Goal: Task Accomplishment & Management: Manage account settings

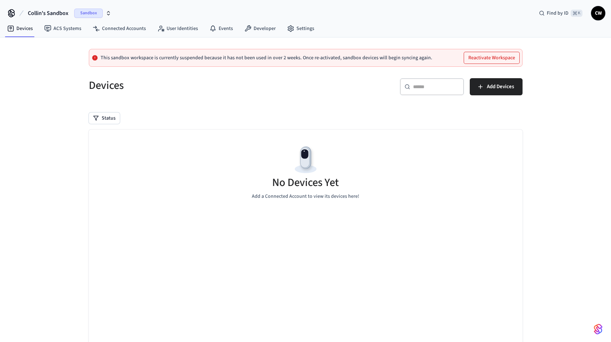
click at [133, 56] on p "This sandbox workspace is currently suspended because it has not been used in o…" at bounding box center [267, 58] width 332 height 6
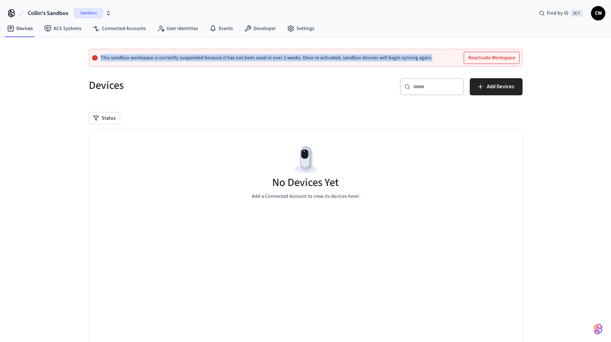
click at [133, 56] on p "This sandbox workspace is currently suspended because it has not been used in o…" at bounding box center [267, 58] width 332 height 6
click at [155, 56] on p "This sandbox workspace is currently suspended because it has not been used in o…" at bounding box center [267, 58] width 332 height 6
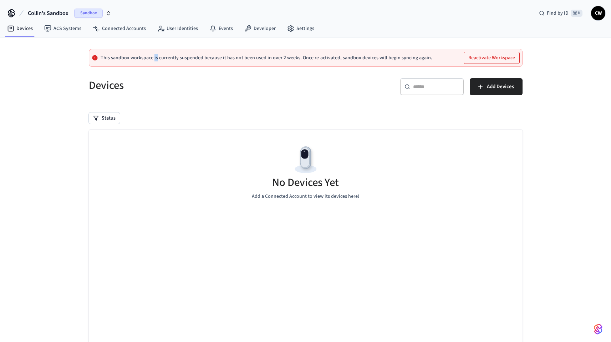
click at [155, 56] on p "This sandbox workspace is currently suspended because it has not been used in o…" at bounding box center [267, 58] width 332 height 6
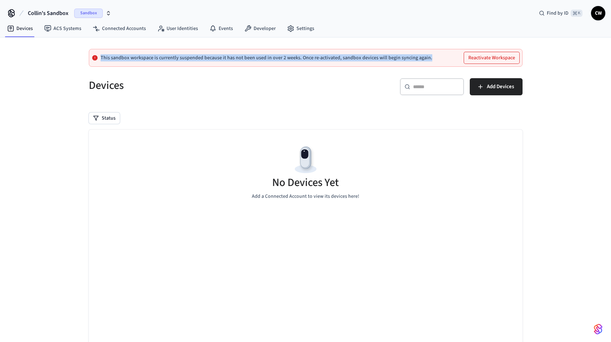
click at [155, 56] on p "This sandbox workspace is currently suspended because it has not been used in o…" at bounding box center [267, 58] width 332 height 6
click at [200, 62] on div "This sandbox workspace is currently suspended because it has not been used in o…" at bounding box center [306, 58] width 434 height 18
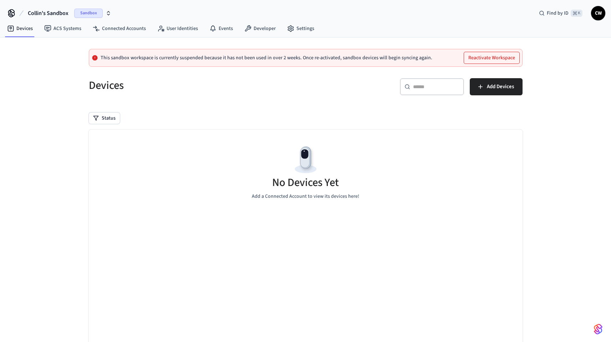
click at [200, 62] on div "This sandbox workspace is currently suspended because it has not been used in o…" at bounding box center [306, 58] width 434 height 18
click at [487, 54] on button "Reactivate Workspace" at bounding box center [491, 57] width 55 height 11
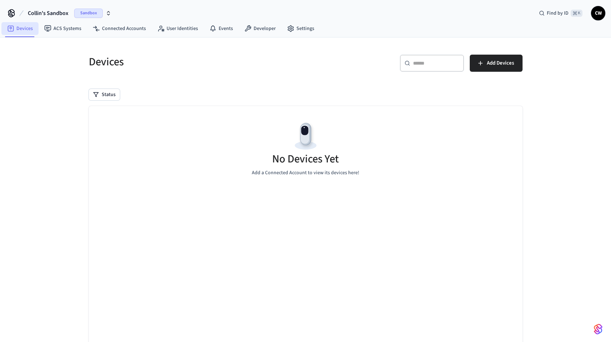
click at [30, 26] on link "Devices" at bounding box center [19, 28] width 37 height 13
click at [57, 12] on span "Collin's Sandbox" at bounding box center [48, 13] width 41 height 9
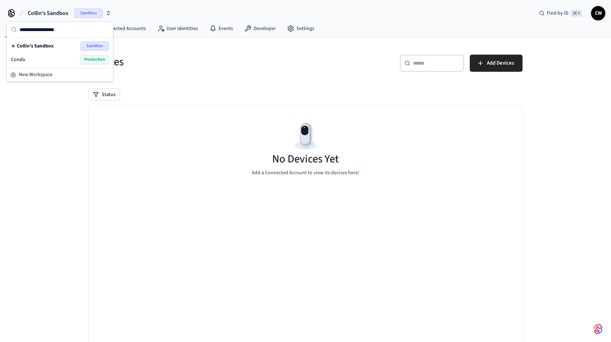
click at [35, 60] on div "Condo Production" at bounding box center [60, 59] width 98 height 9
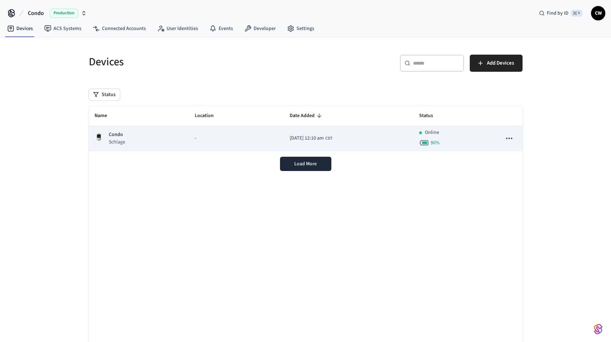
click at [508, 140] on icon "sticky table" at bounding box center [509, 137] width 9 height 9
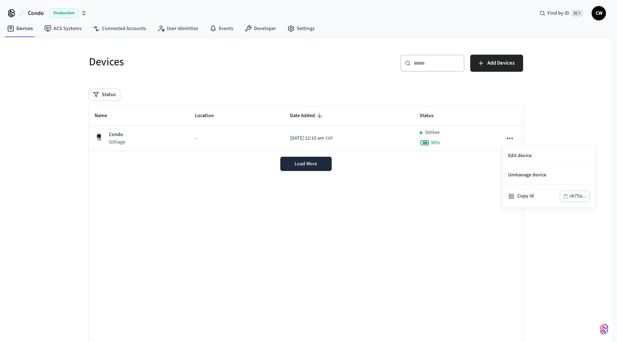
click at [570, 113] on div at bounding box center [308, 171] width 617 height 342
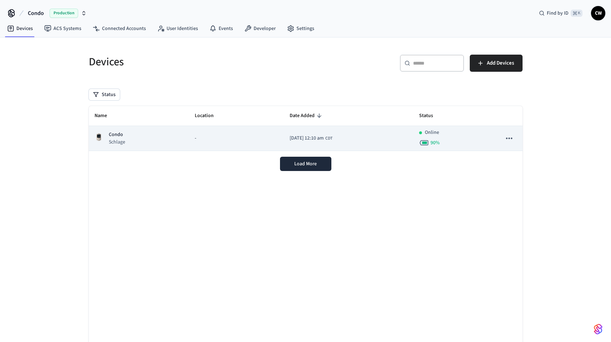
click at [507, 141] on icon "sticky table" at bounding box center [509, 137] width 9 height 9
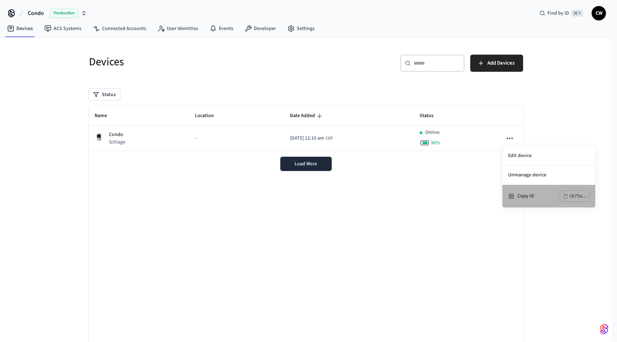
click at [526, 197] on div "Copy Id" at bounding box center [538, 195] width 42 height 7
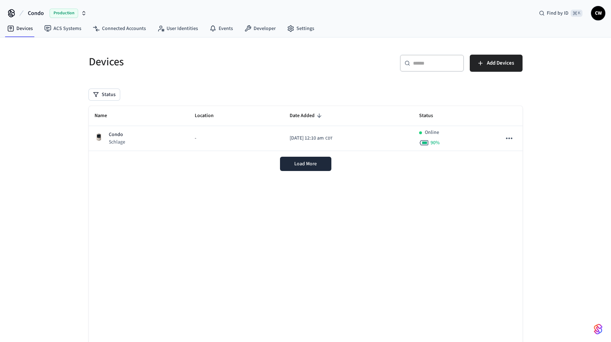
click at [600, 9] on span "CW" at bounding box center [598, 13] width 13 height 13
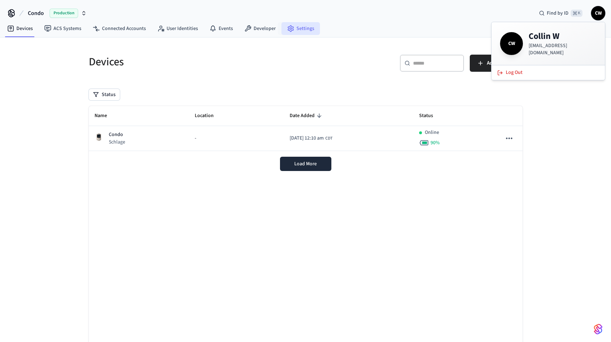
click at [284, 22] on link "Settings" at bounding box center [301, 28] width 39 height 13
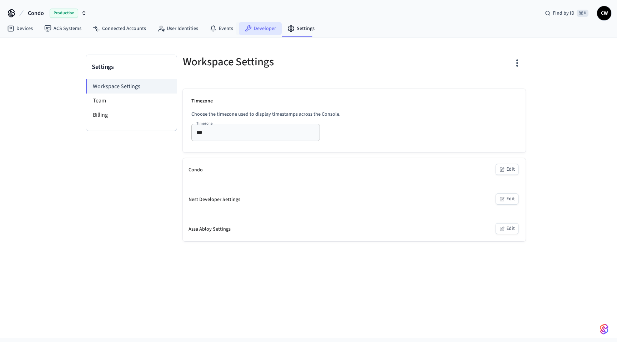
click at [248, 29] on icon at bounding box center [247, 28] width 7 height 7
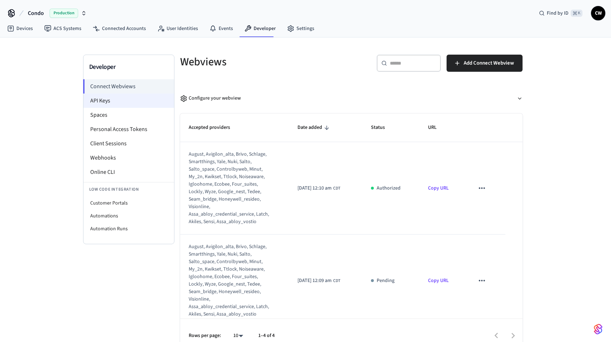
click at [113, 102] on li "API Keys" at bounding box center [128, 100] width 91 height 14
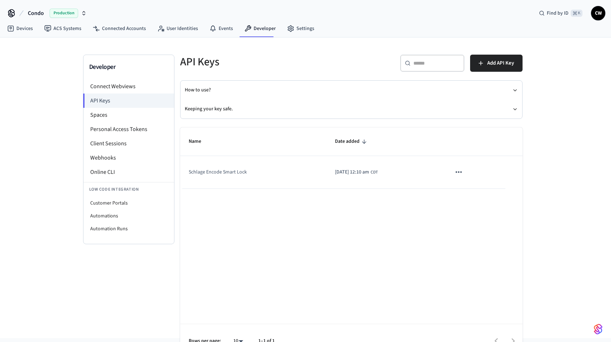
click at [463, 173] on icon "sticky table" at bounding box center [458, 171] width 9 height 9
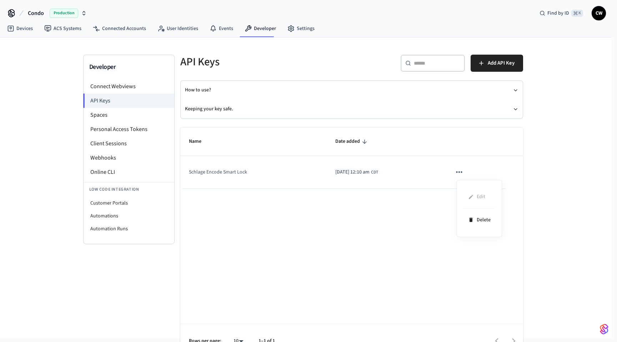
click at [464, 173] on div at bounding box center [308, 171] width 617 height 342
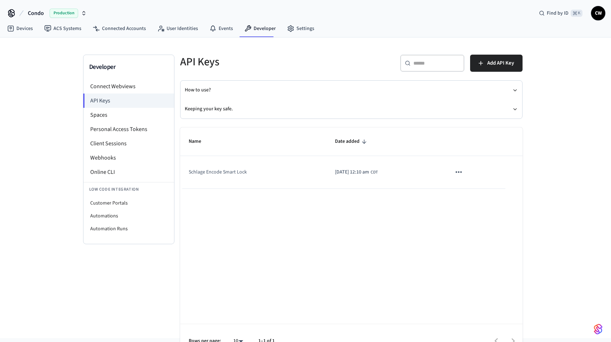
click at [227, 173] on td "Schlage Encode Smart Lock" at bounding box center [253, 172] width 146 height 32
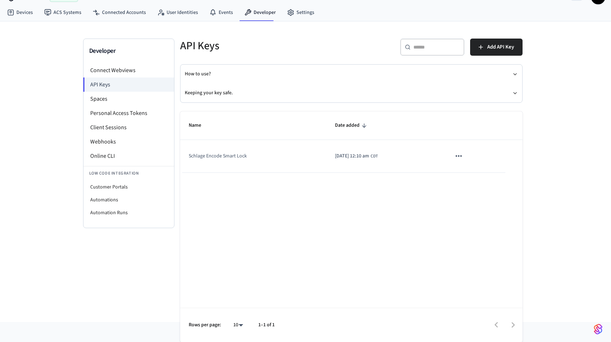
click at [263, 199] on div "Name Date added Schlage Encode Smart Lock 2025/05/24 at 12:10 am CDT Rows per p…" at bounding box center [351, 226] width 343 height 231
click at [116, 111] on li "Personal Access Tokens" at bounding box center [128, 113] width 91 height 14
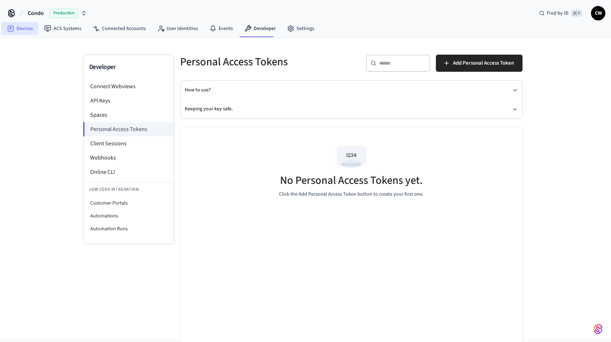
click at [17, 29] on link "Devices" at bounding box center [19, 28] width 37 height 13
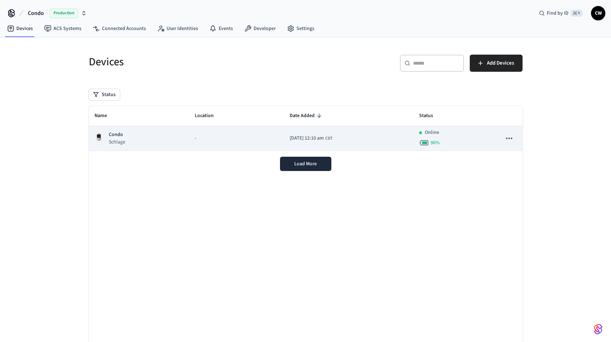
click at [176, 134] on td "Condo Schlage" at bounding box center [139, 138] width 101 height 25
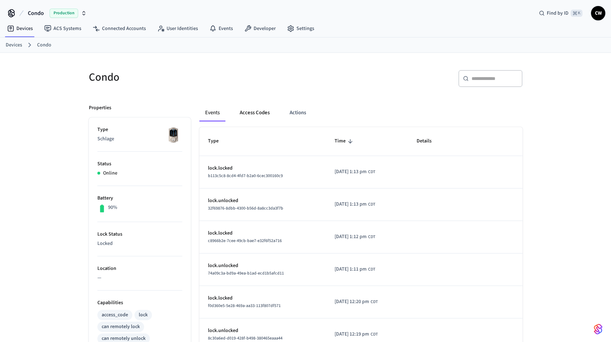
click at [249, 113] on button "Access Codes" at bounding box center [254, 112] width 41 height 17
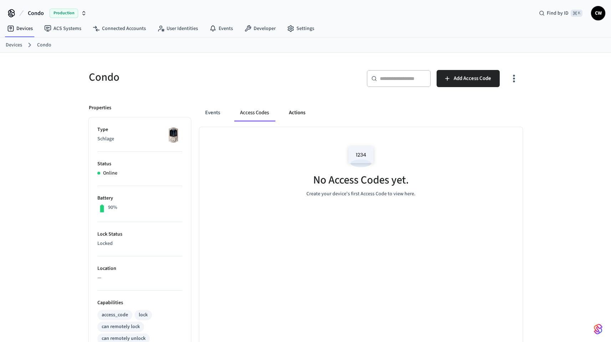
click at [297, 111] on button "Actions" at bounding box center [297, 112] width 28 height 17
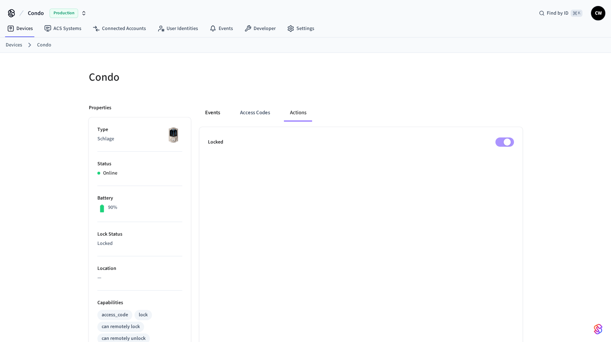
click at [216, 107] on button "Events" at bounding box center [212, 112] width 26 height 17
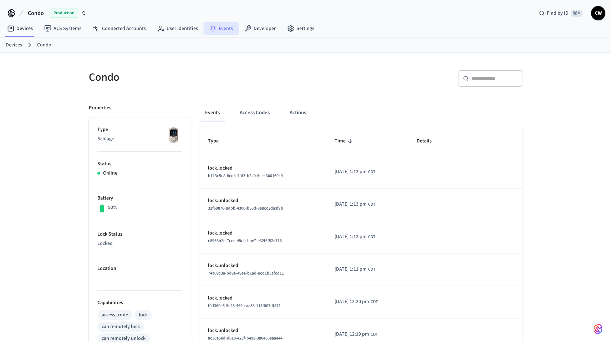
click at [215, 29] on link "Events" at bounding box center [221, 28] width 35 height 13
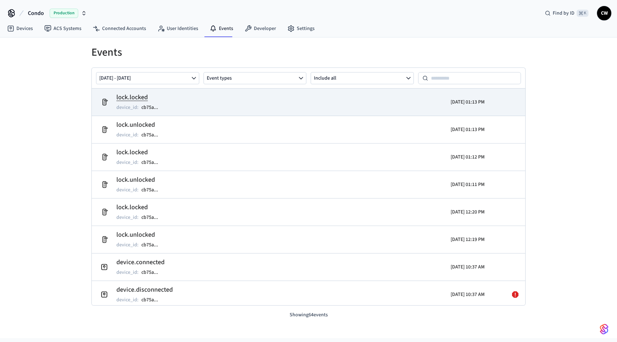
click at [177, 102] on td "lock.locked device_id : cb75a ..." at bounding box center [237, 102] width 281 height 20
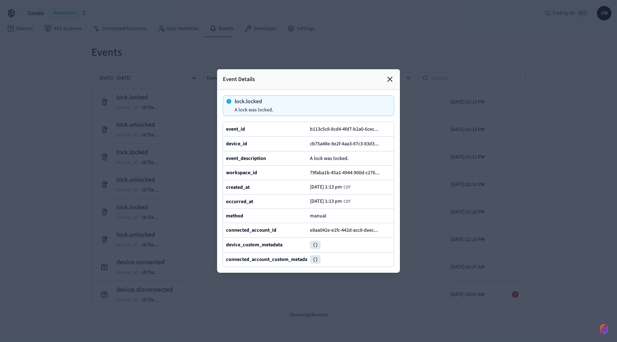
click at [393, 75] on icon at bounding box center [389, 79] width 9 height 9
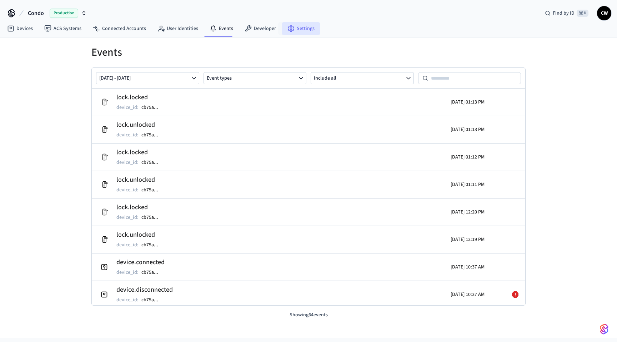
click at [293, 27] on link "Settings" at bounding box center [301, 28] width 39 height 13
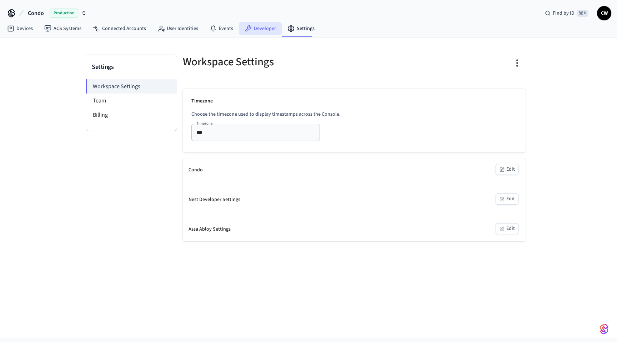
click at [260, 30] on link "Developer" at bounding box center [260, 28] width 43 height 13
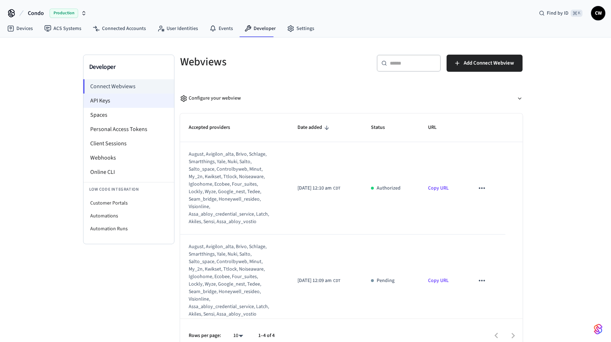
click at [107, 97] on li "API Keys" at bounding box center [128, 100] width 91 height 14
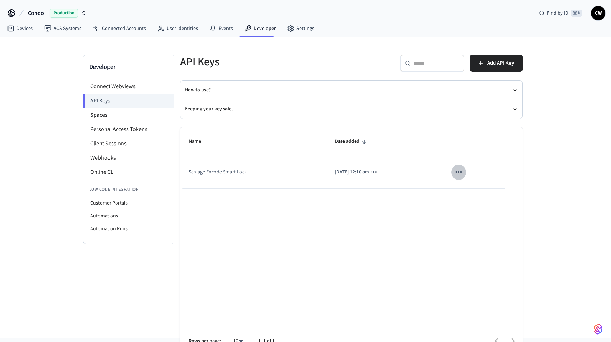
click at [462, 171] on icon "sticky table" at bounding box center [458, 171] width 9 height 9
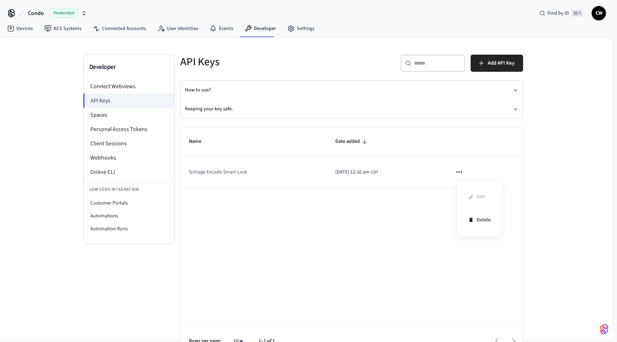
click at [20, 100] on div at bounding box center [308, 171] width 617 height 342
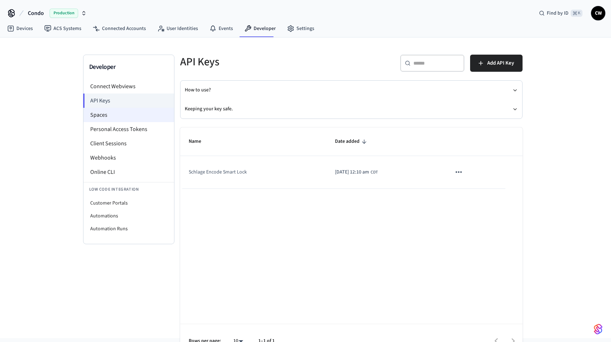
click at [88, 117] on li "Spaces" at bounding box center [128, 115] width 91 height 14
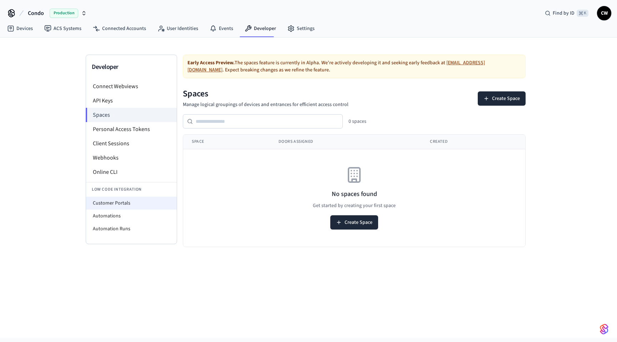
click at [128, 200] on li "Customer Portals" at bounding box center [131, 203] width 91 height 13
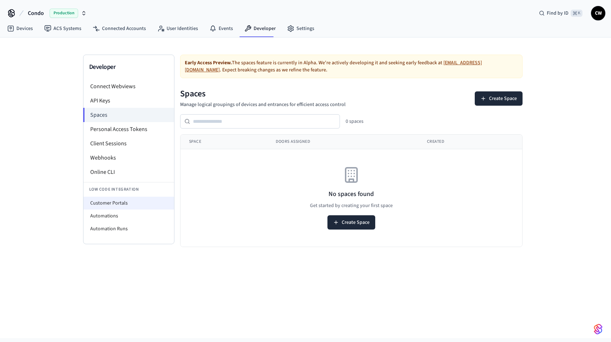
select select "**********"
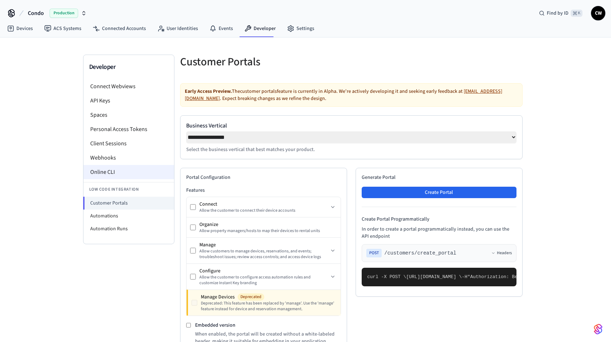
click at [112, 168] on li "Online CLI" at bounding box center [128, 172] width 91 height 14
click at [110, 158] on li "Webhooks" at bounding box center [128, 158] width 91 height 14
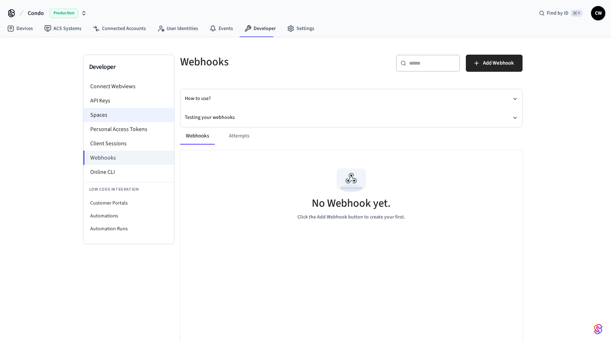
click at [108, 112] on li "Spaces" at bounding box center [128, 115] width 91 height 14
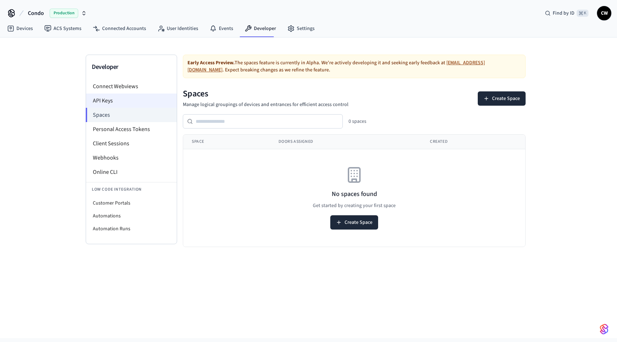
click at [117, 96] on li "API Keys" at bounding box center [131, 100] width 91 height 14
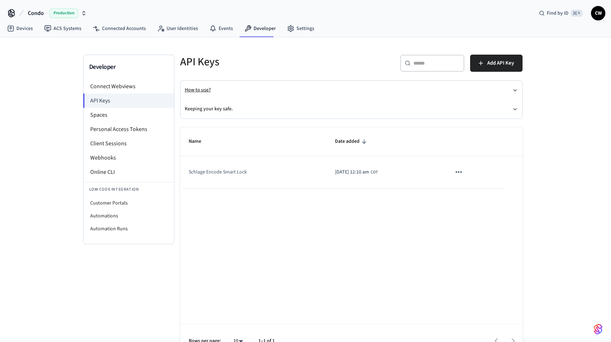
click at [356, 93] on button "How to use?" at bounding box center [351, 90] width 333 height 19
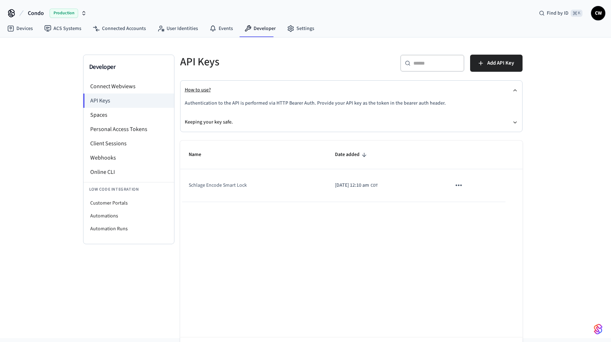
click at [356, 92] on button "How to use?" at bounding box center [351, 90] width 333 height 19
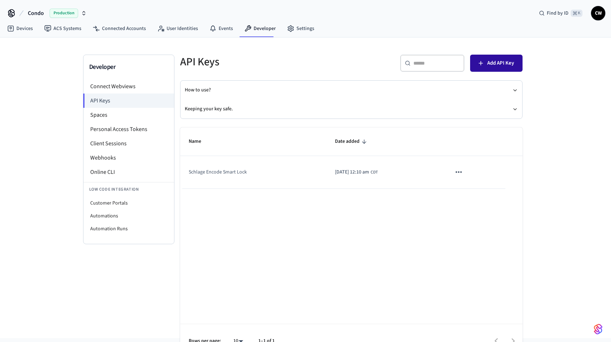
click at [496, 69] on button "Add API Key" at bounding box center [496, 63] width 52 height 17
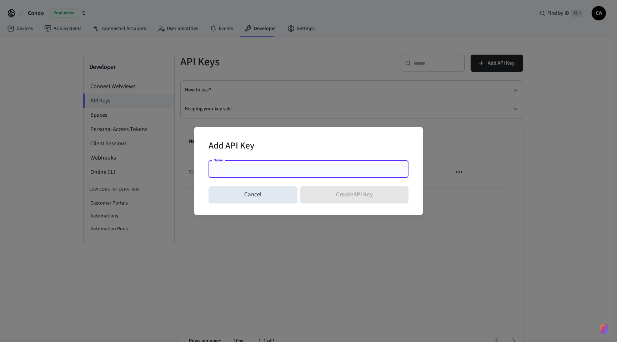
click at [240, 174] on div "Name" at bounding box center [308, 169] width 200 height 17
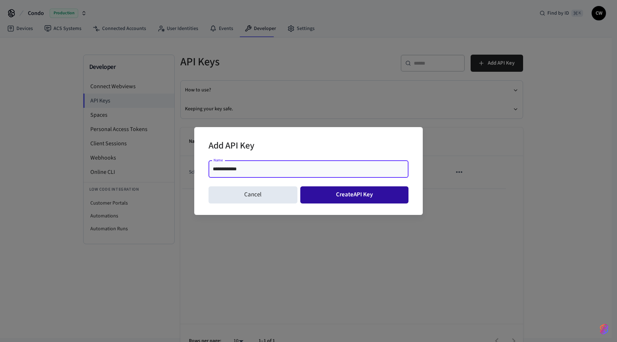
type input "**********"
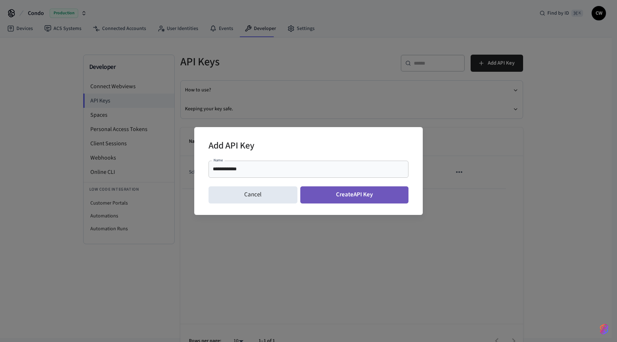
click at [330, 189] on button "Create API Key" at bounding box center [354, 194] width 108 height 17
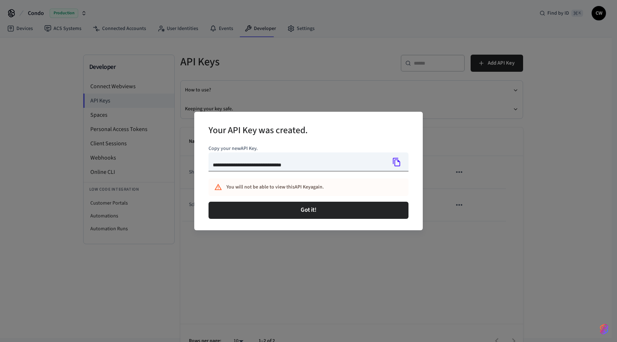
click at [394, 166] on icon "Copy" at bounding box center [396, 161] width 9 height 9
click at [248, 45] on div "**********" at bounding box center [308, 171] width 617 height 342
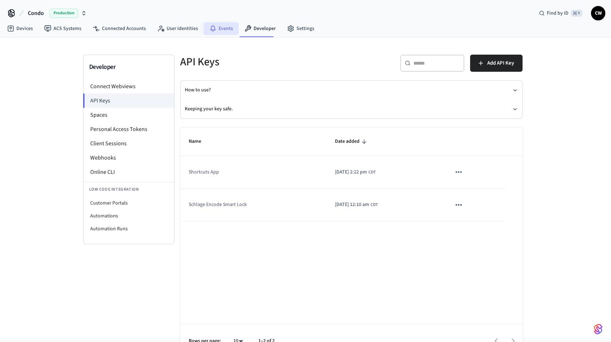
click at [217, 27] on link "Events" at bounding box center [221, 28] width 35 height 13
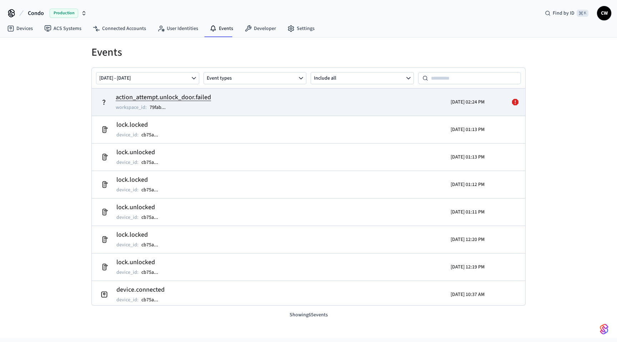
click at [512, 100] on icon at bounding box center [515, 102] width 6 height 6
click at [368, 100] on td "action_attempt.unlock_door.failed workspace_id : 79fab ..." at bounding box center [237, 102] width 281 height 20
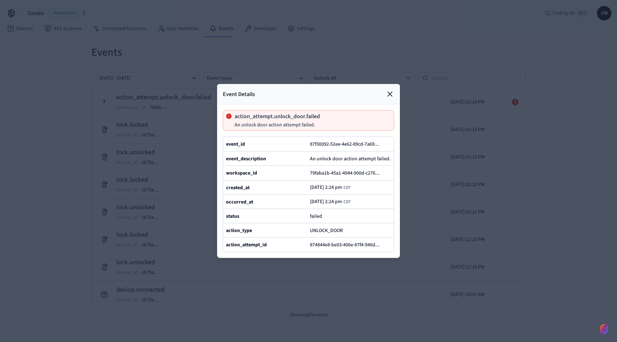
click at [65, 158] on div at bounding box center [308, 171] width 617 height 342
click at [394, 84] on div "Event Details" at bounding box center [308, 94] width 183 height 20
click at [390, 90] on icon at bounding box center [389, 94] width 9 height 9
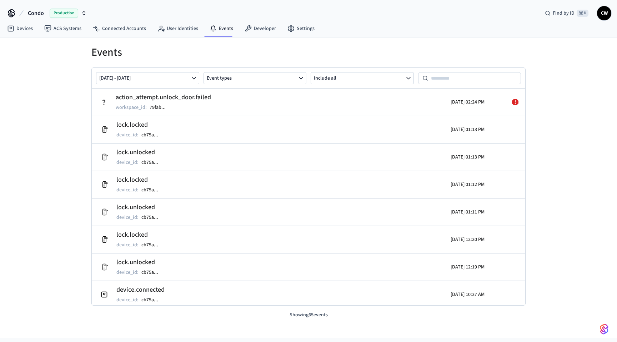
click at [66, 105] on div "Events Oct 05 2025 - Oct 12 2025 Event types Include all action_attempt.unlock_…" at bounding box center [308, 187] width 617 height 300
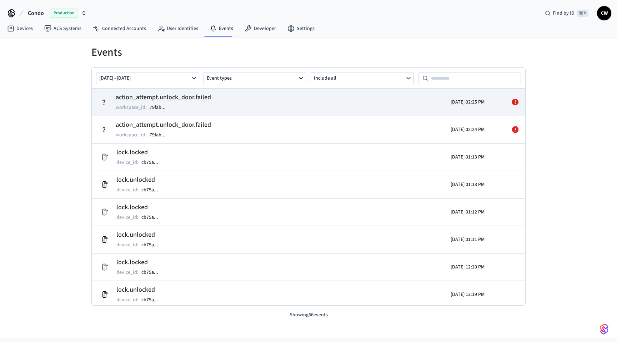
click at [227, 98] on td "action_attempt.unlock_door.failed workspace_id : 79fab ..." at bounding box center [237, 102] width 281 height 20
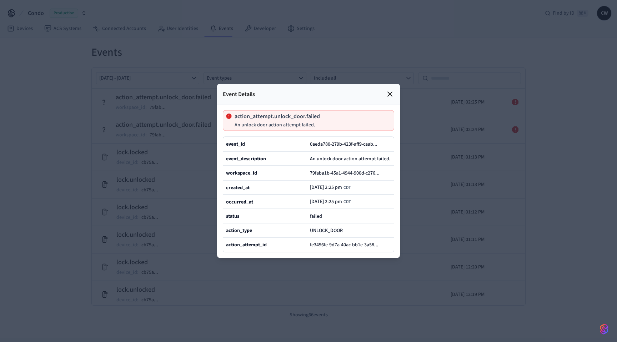
click at [257, 122] on p "An unlock door action attempt failed." at bounding box center [276, 125] width 85 height 6
click at [267, 122] on p "An unlock door action attempt failed." at bounding box center [276, 125] width 85 height 6
click at [333, 140] on button "0aeda780-279b-423f-aff9-caab ..." at bounding box center [346, 144] width 76 height 9
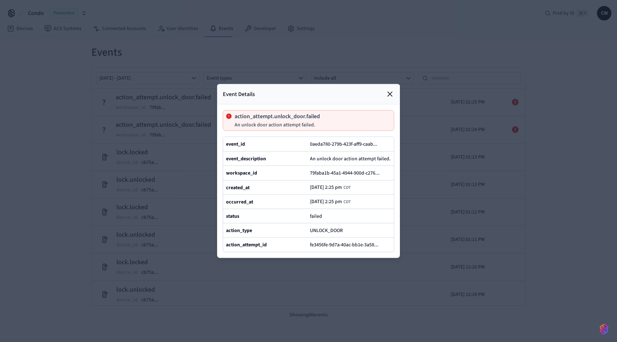
click at [326, 217] on div "failed" at bounding box center [350, 216] width 81 height 8
click at [326, 220] on div "failed" at bounding box center [350, 216] width 81 height 8
click at [386, 90] on icon at bounding box center [389, 94] width 9 height 9
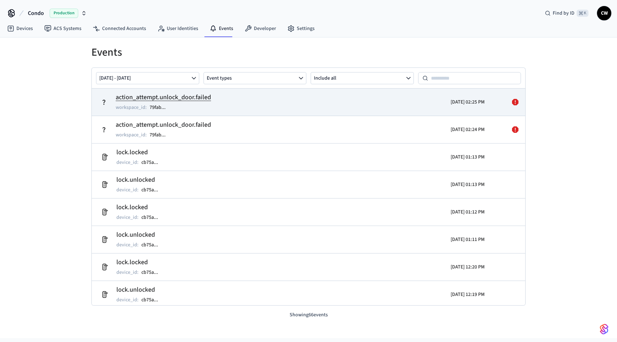
click at [511, 103] on icon at bounding box center [515, 102] width 9 height 9
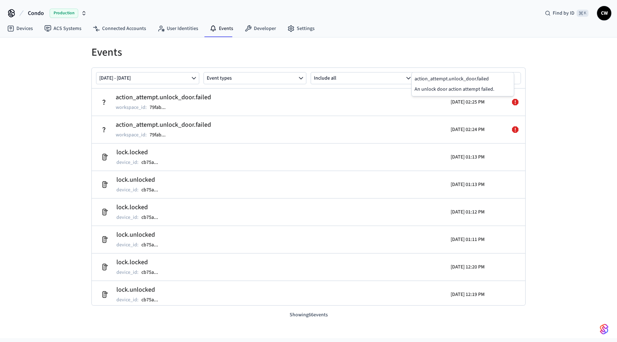
click at [41, 79] on div "Events Oct 05 2025 - Oct 12 2025 Event types Include all action_attempt.unlock_…" at bounding box center [308, 187] width 617 height 300
click at [12, 33] on link "Devices" at bounding box center [19, 28] width 37 height 13
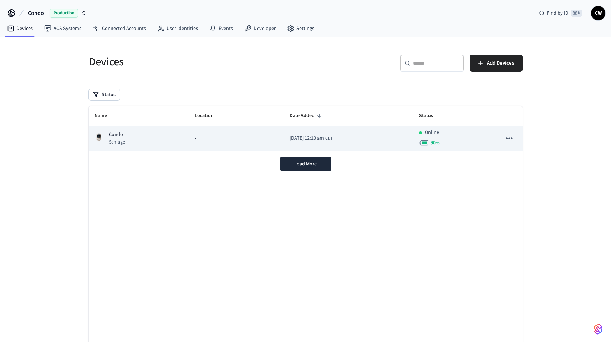
click at [178, 141] on td "Condo Schlage" at bounding box center [139, 138] width 101 height 25
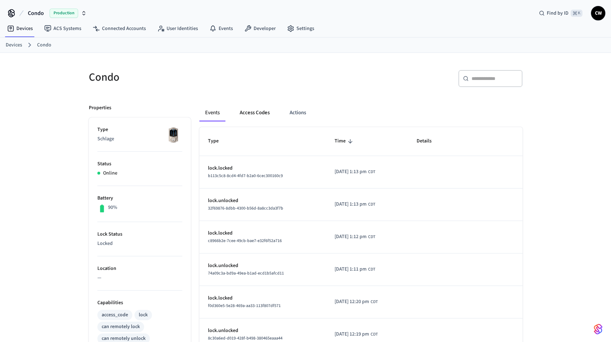
click at [260, 110] on button "Access Codes" at bounding box center [254, 112] width 41 height 17
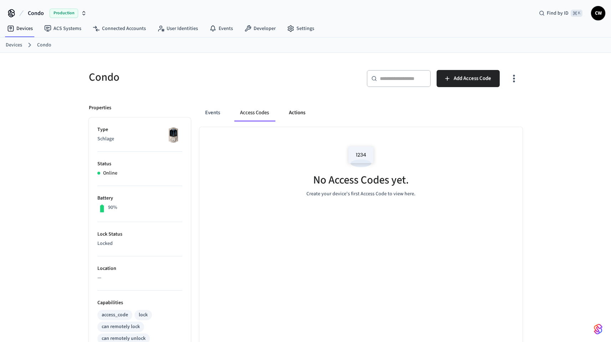
click at [293, 112] on button "Actions" at bounding box center [297, 112] width 28 height 17
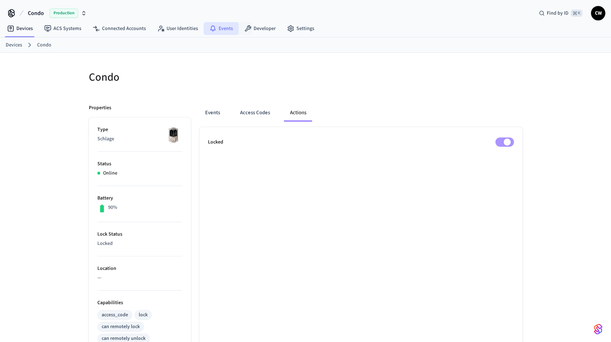
click at [215, 31] on link "Events" at bounding box center [221, 28] width 35 height 13
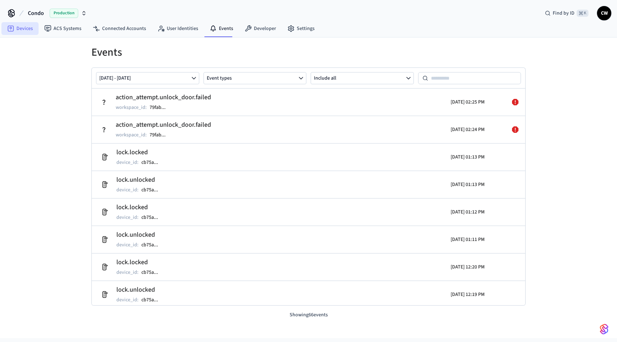
click at [22, 31] on link "Devices" at bounding box center [19, 28] width 37 height 13
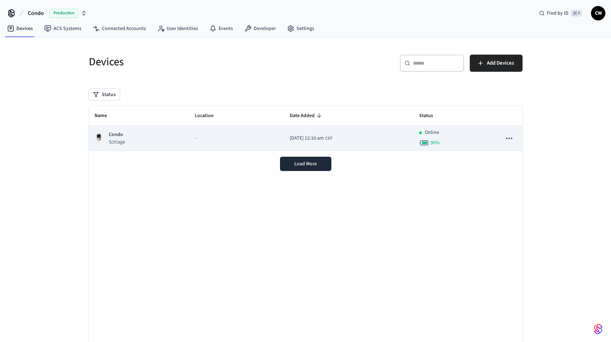
click at [511, 135] on icon "sticky table" at bounding box center [509, 137] width 9 height 9
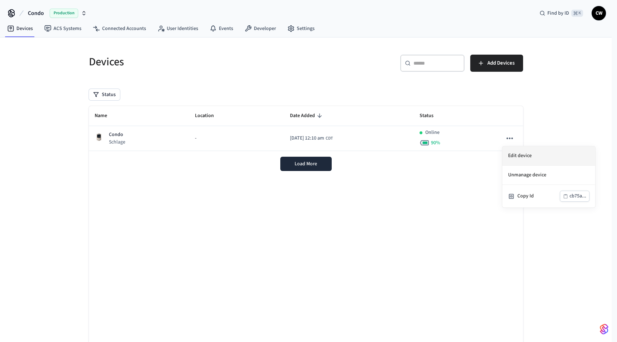
click at [523, 153] on li "Edit device" at bounding box center [548, 155] width 93 height 19
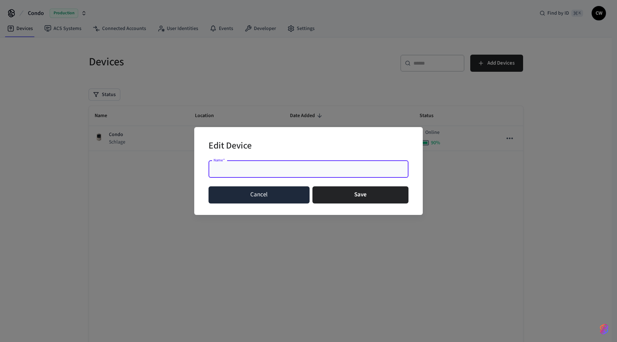
click at [229, 196] on button "Cancel" at bounding box center [258, 194] width 101 height 17
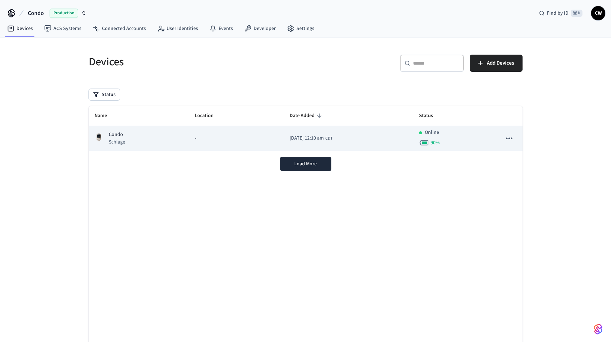
click at [124, 136] on p "Condo" at bounding box center [117, 134] width 16 height 7
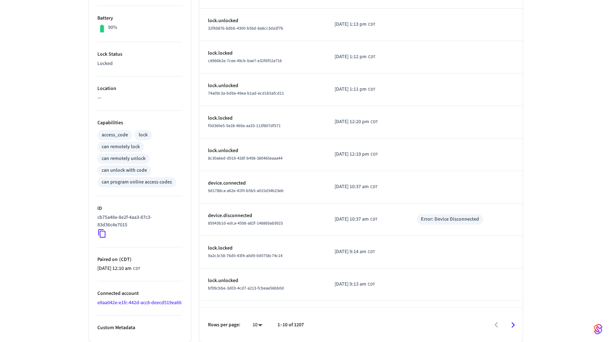
scroll to position [187, 0]
click at [112, 299] on link "e8aa042e-e1fc-442d-acc8-deecd519ea66" at bounding box center [139, 302] width 84 height 7
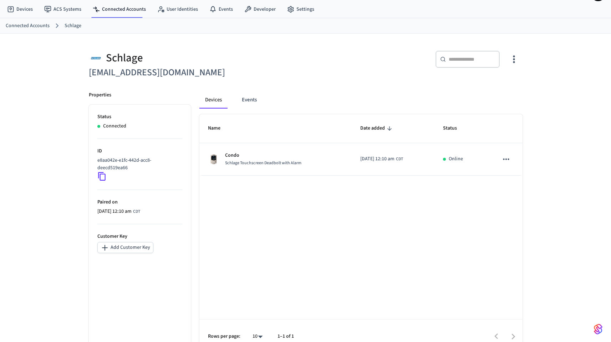
scroll to position [31, 0]
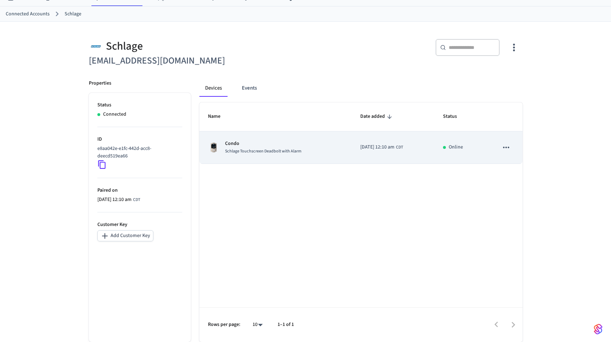
click at [502, 146] on icon "sticky table" at bounding box center [506, 147] width 9 height 9
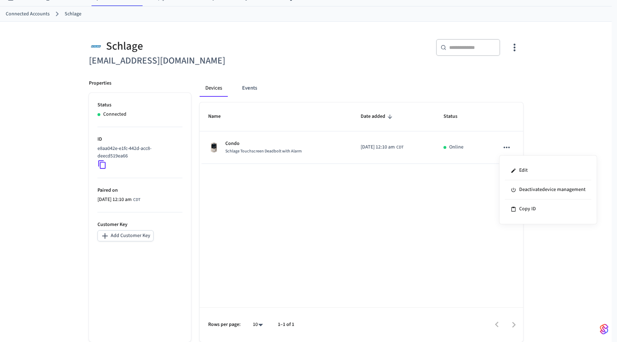
click at [558, 125] on div at bounding box center [308, 171] width 617 height 342
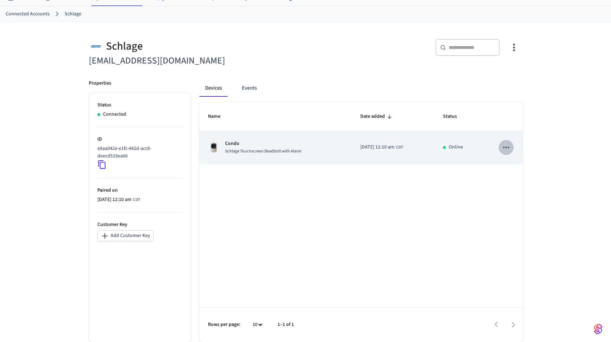
click at [510, 151] on icon "sticky table" at bounding box center [506, 147] width 9 height 9
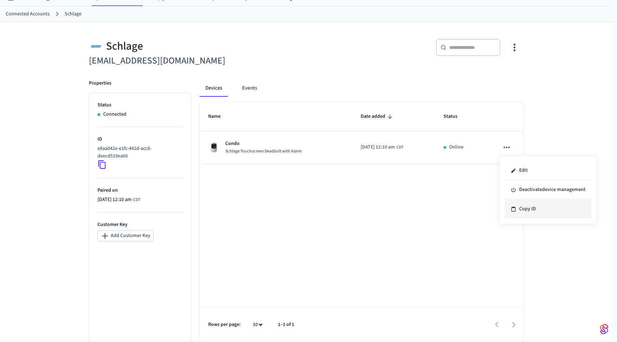
click at [517, 214] on li "Copy ID" at bounding box center [548, 208] width 86 height 19
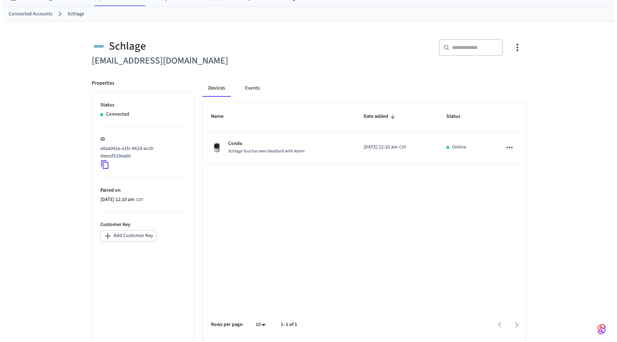
scroll to position [0, 0]
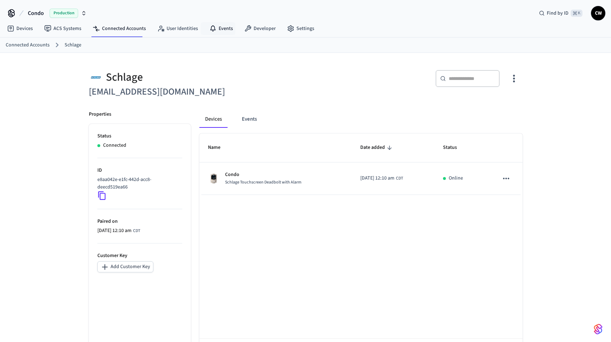
click at [220, 36] on nav "Devices ACS Systems Connected Accounts User Identities Events Developer Settings" at bounding box center [160, 29] width 319 height 16
click at [219, 21] on nav "Devices ACS Systems Connected Accounts User Identities Events Developer Settings" at bounding box center [160, 29] width 319 height 16
click at [219, 25] on link "Events" at bounding box center [221, 28] width 35 height 13
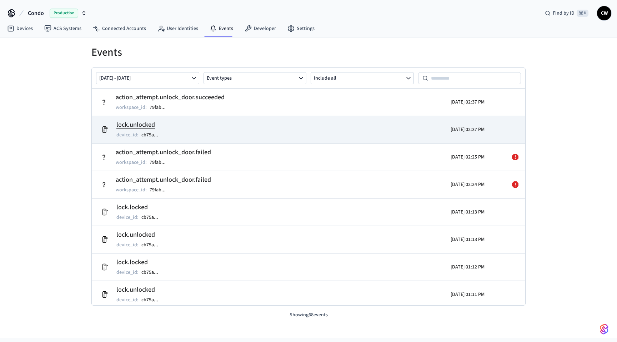
click at [190, 129] on td "lock.unlocked device_id : cb75a ..." at bounding box center [237, 130] width 281 height 20
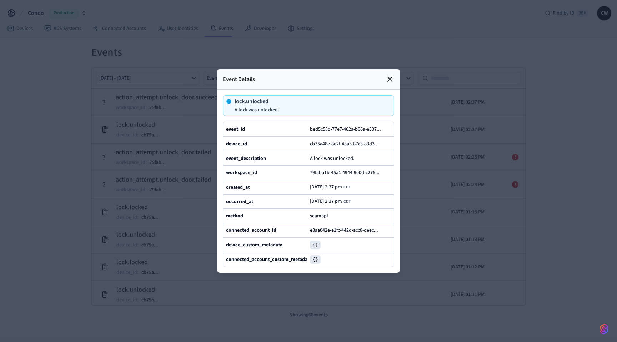
click at [53, 124] on div at bounding box center [308, 171] width 617 height 342
click at [389, 75] on icon at bounding box center [389, 79] width 9 height 9
